Goal: Transaction & Acquisition: Subscribe to service/newsletter

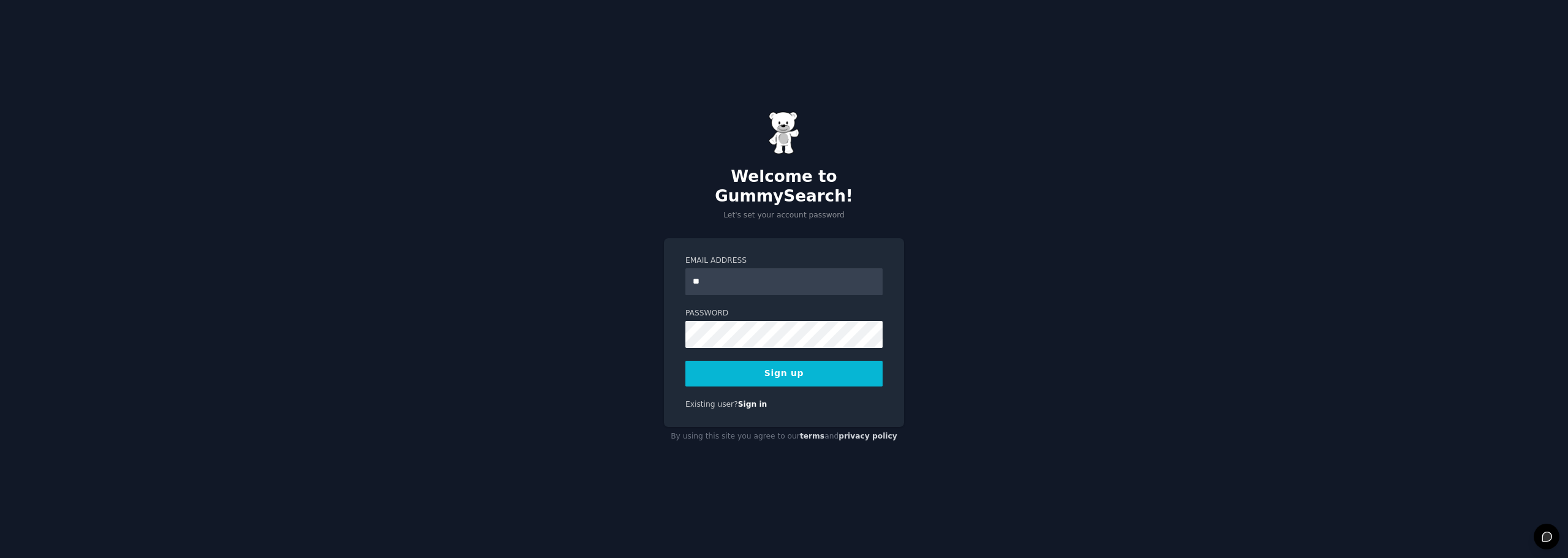
type input "**********"
click at [792, 365] on button "Sign up" at bounding box center [784, 373] width 198 height 25
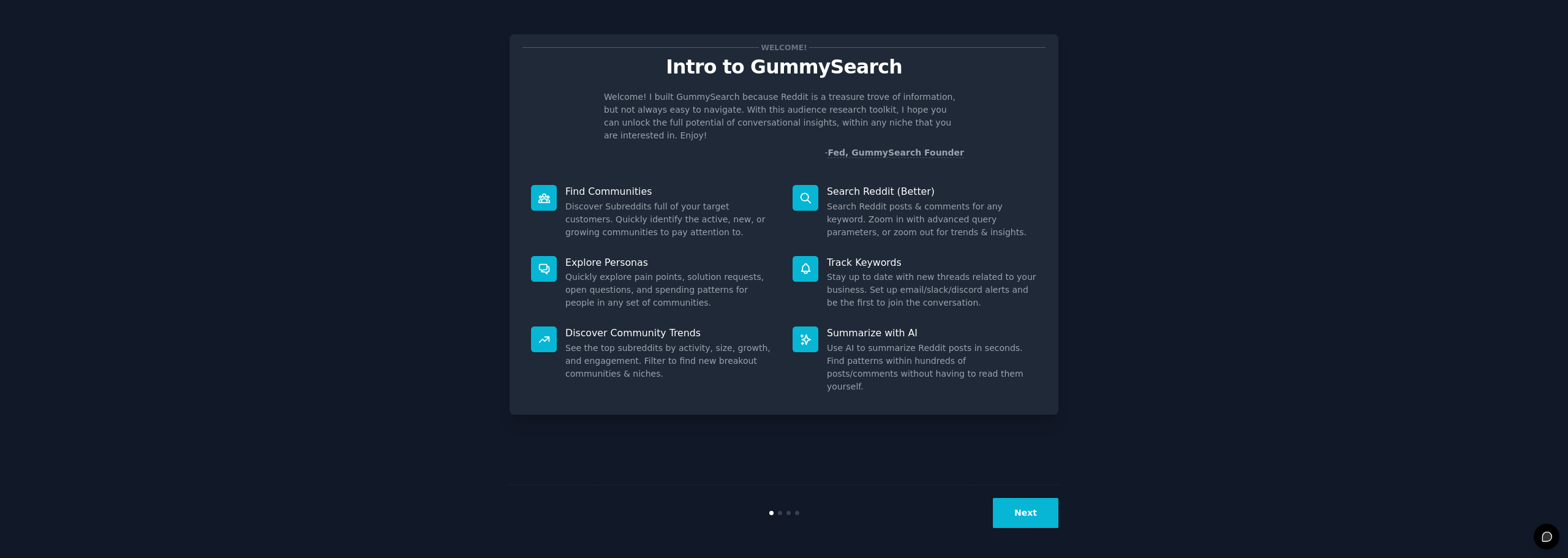
click at [1170, 228] on div "Welcome! Intro to GummySearch Welcome! I built GummySearch because Reddit is a …" at bounding box center [784, 279] width 1534 height 524
click at [1009, 519] on button "Next" at bounding box center [1026, 513] width 66 height 30
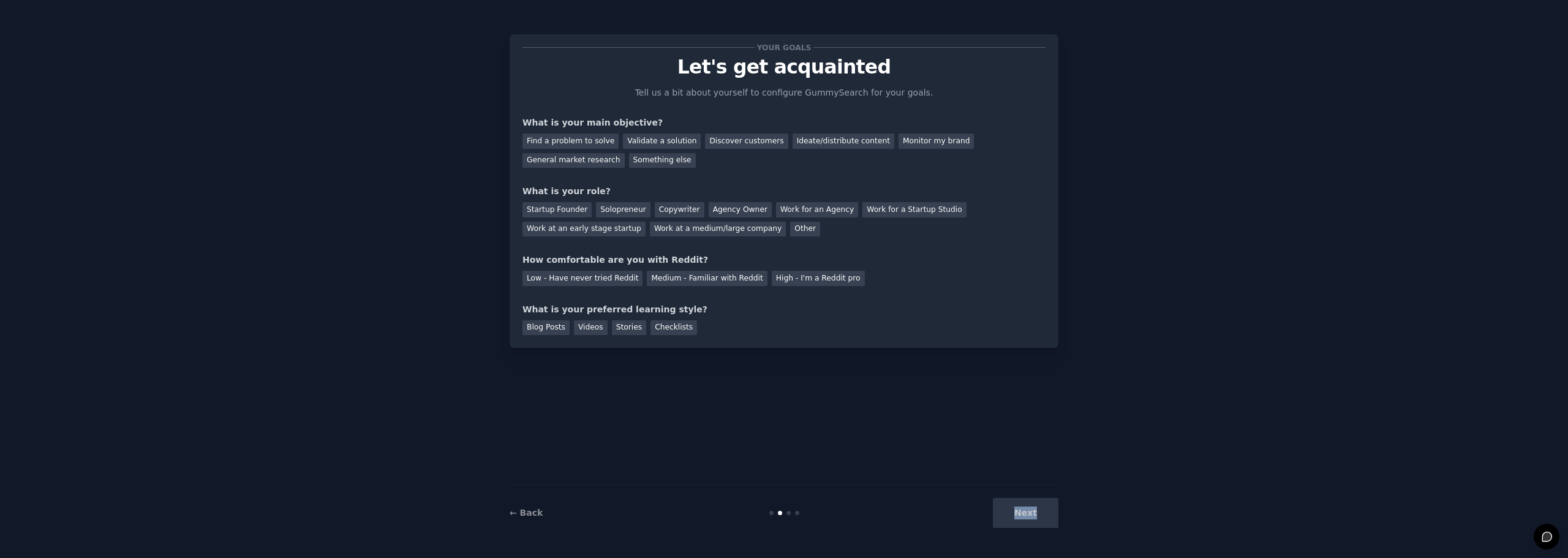
click at [1009, 518] on div "Next" at bounding box center [966, 513] width 183 height 30
click at [1040, 493] on div "← Back Next" at bounding box center [784, 513] width 549 height 56
click at [1028, 507] on div "Next" at bounding box center [966, 513] width 183 height 30
click at [1028, 513] on div "Next" at bounding box center [966, 513] width 183 height 30
